Goal: Find specific page/section: Find specific page/section

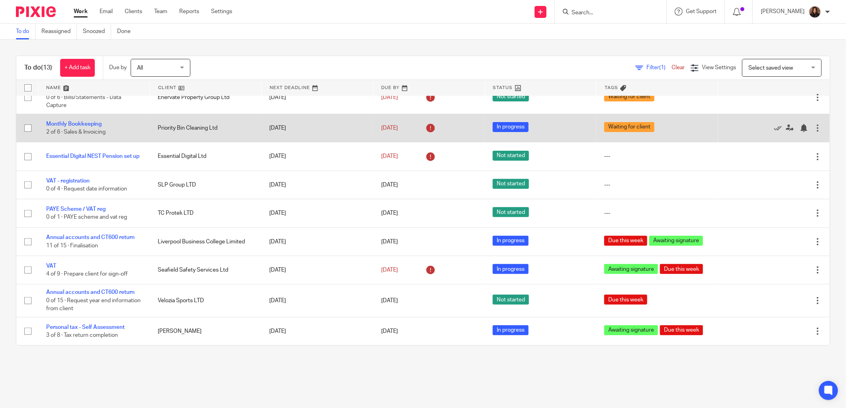
scroll to position [148, 0]
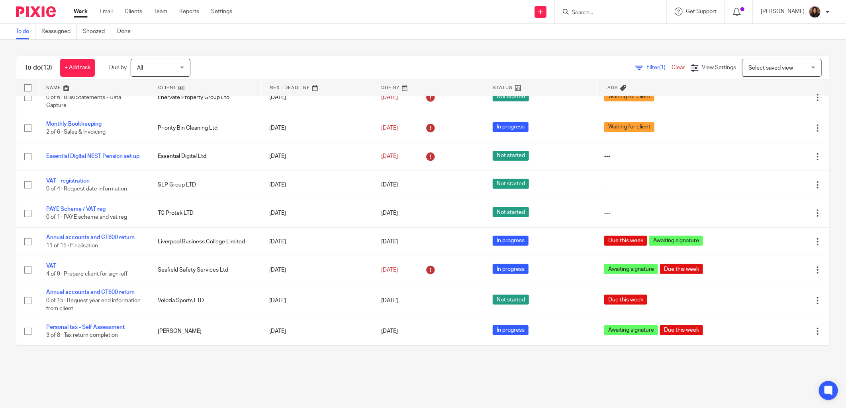
click at [593, 12] on input "Search" at bounding box center [607, 13] width 72 height 7
type input "velo"
click at [640, 35] on link at bounding box center [641, 37] width 144 height 25
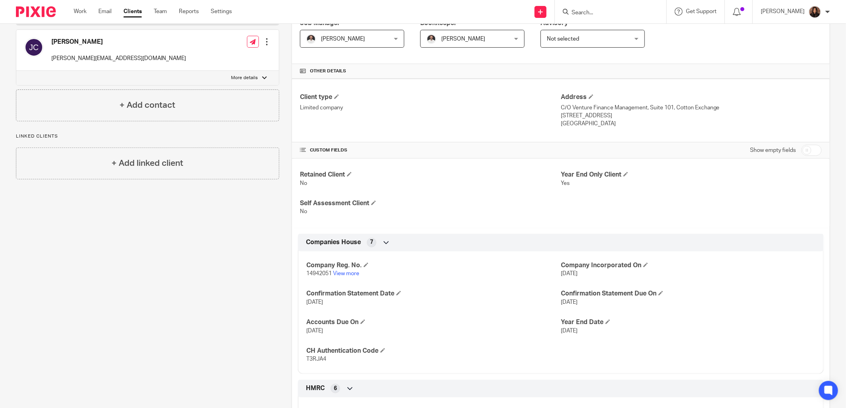
scroll to position [221, 0]
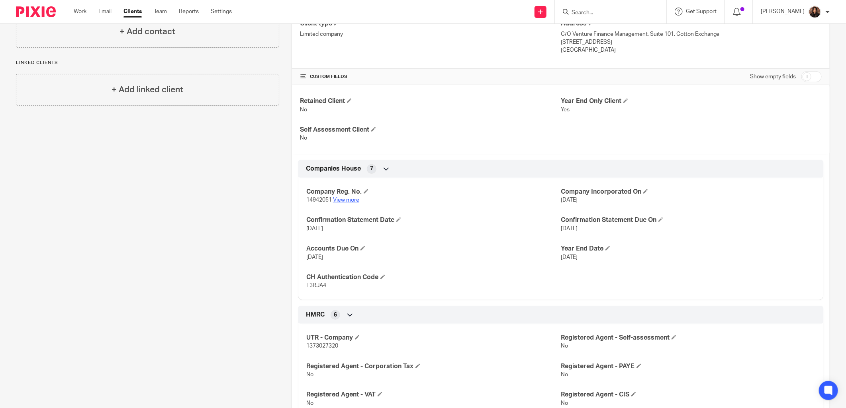
click at [340, 201] on link "View more" at bounding box center [346, 200] width 26 height 6
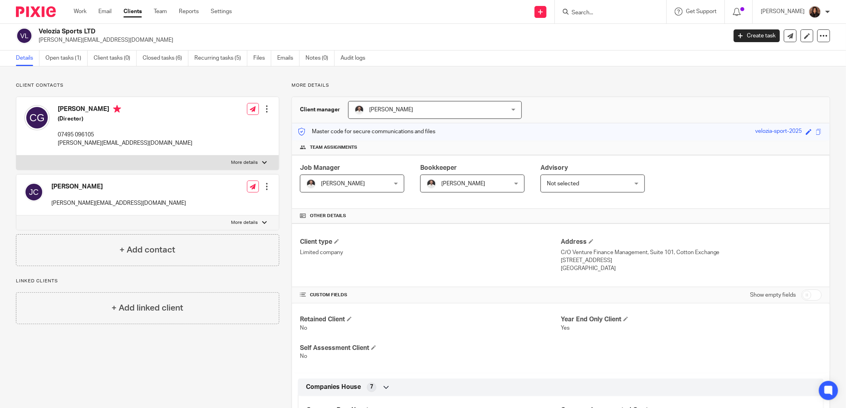
scroll to position [0, 0]
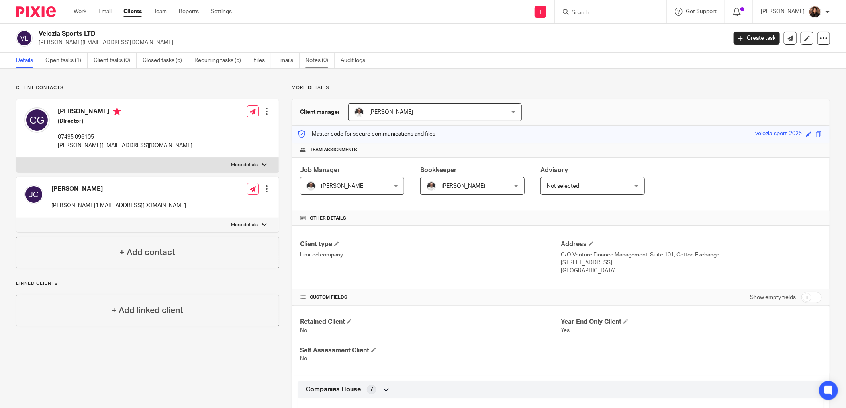
click at [315, 60] on link "Notes (0)" at bounding box center [319, 61] width 29 height 16
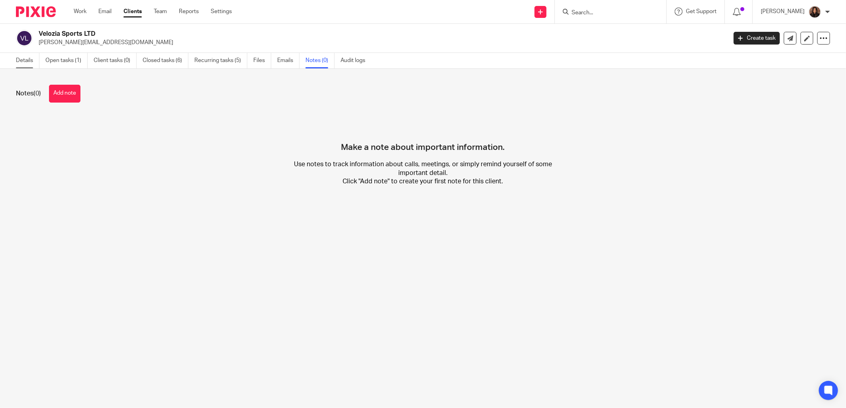
click at [25, 61] on link "Details" at bounding box center [27, 61] width 23 height 16
